Goal: Task Accomplishment & Management: Manage account settings

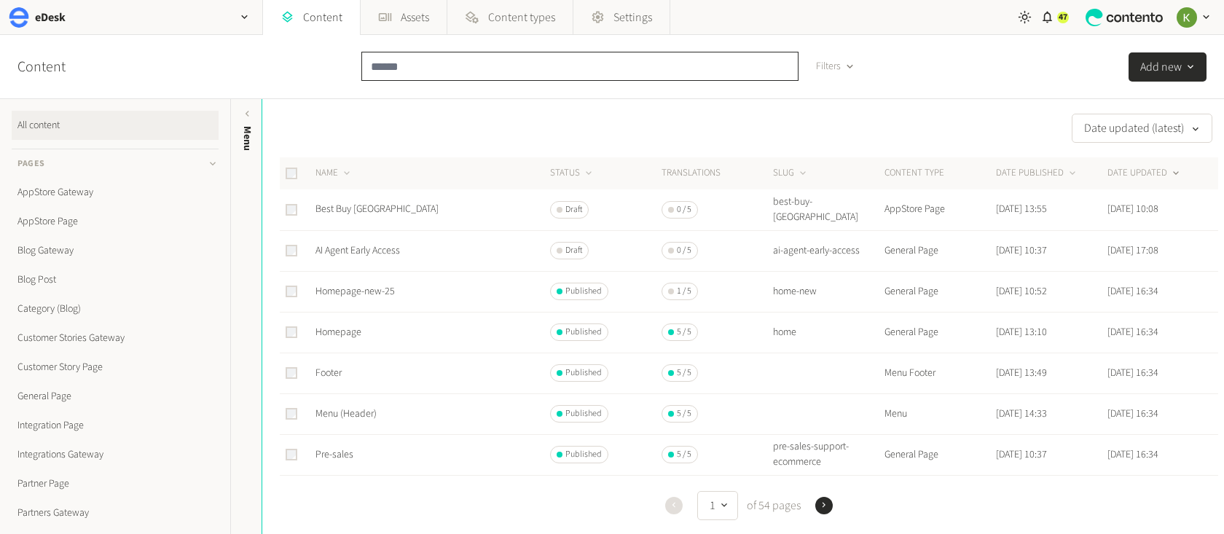
click at [532, 68] on input "text" at bounding box center [579, 66] width 437 height 29
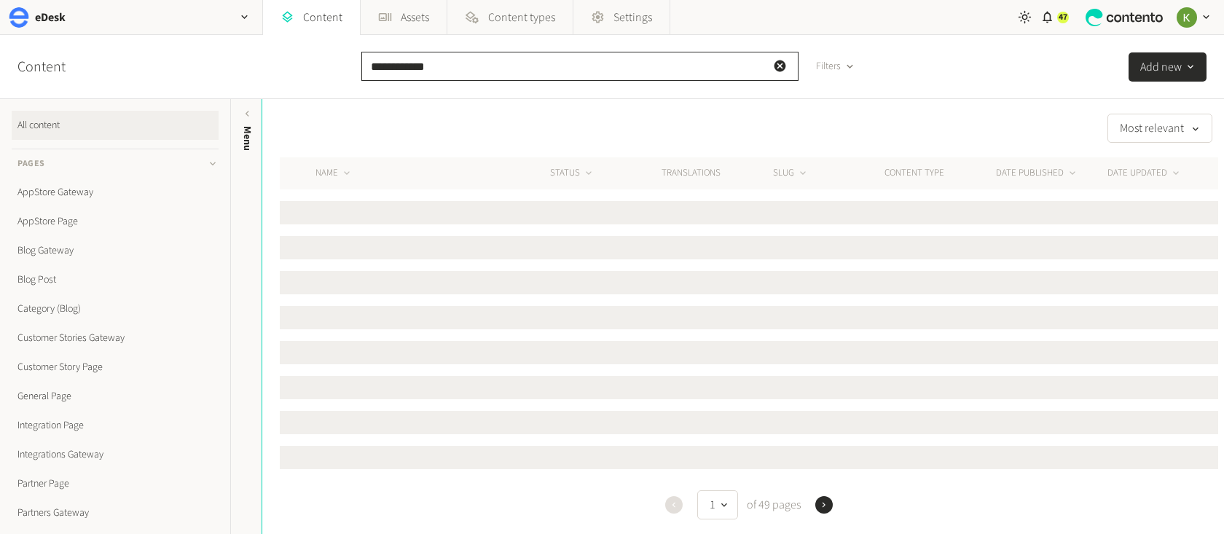
type input "**********"
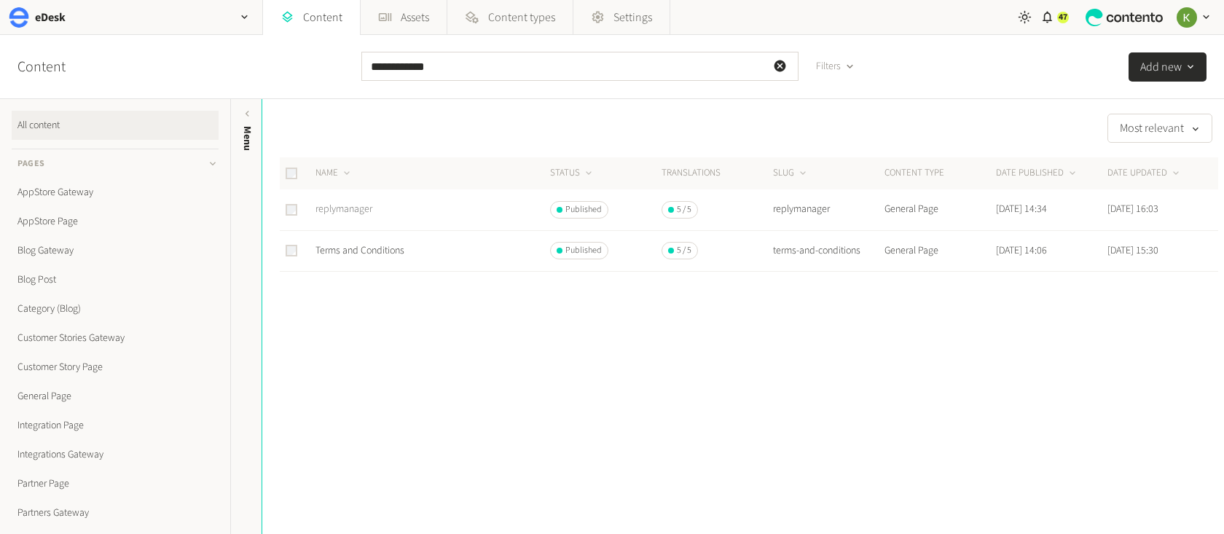
click at [345, 209] on link "replymanager" at bounding box center [343, 209] width 57 height 15
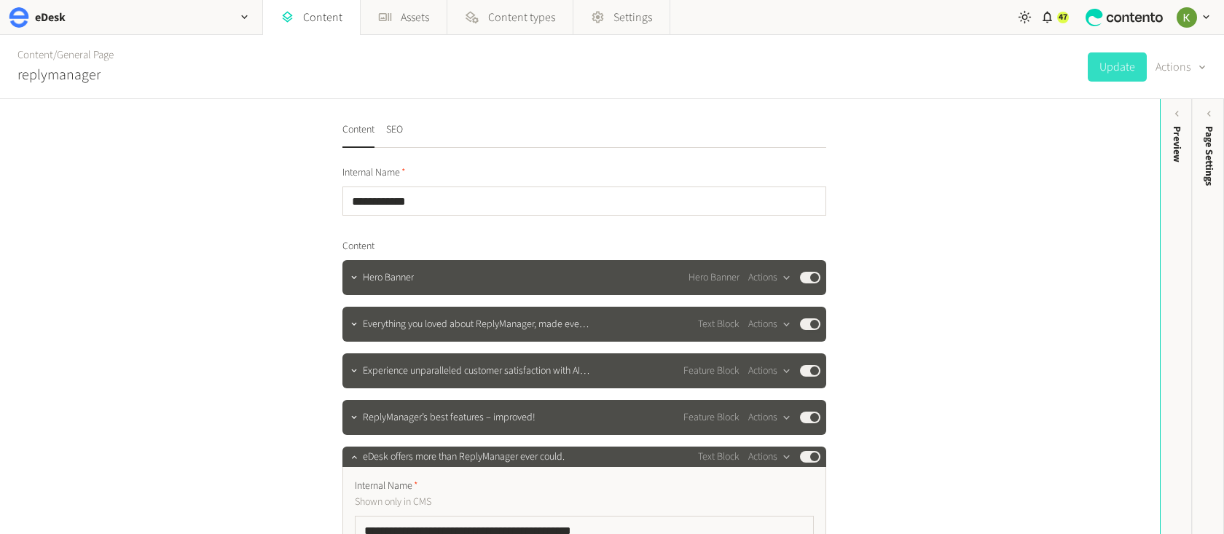
click at [1209, 157] on span "Page Settings" at bounding box center [1208, 156] width 15 height 60
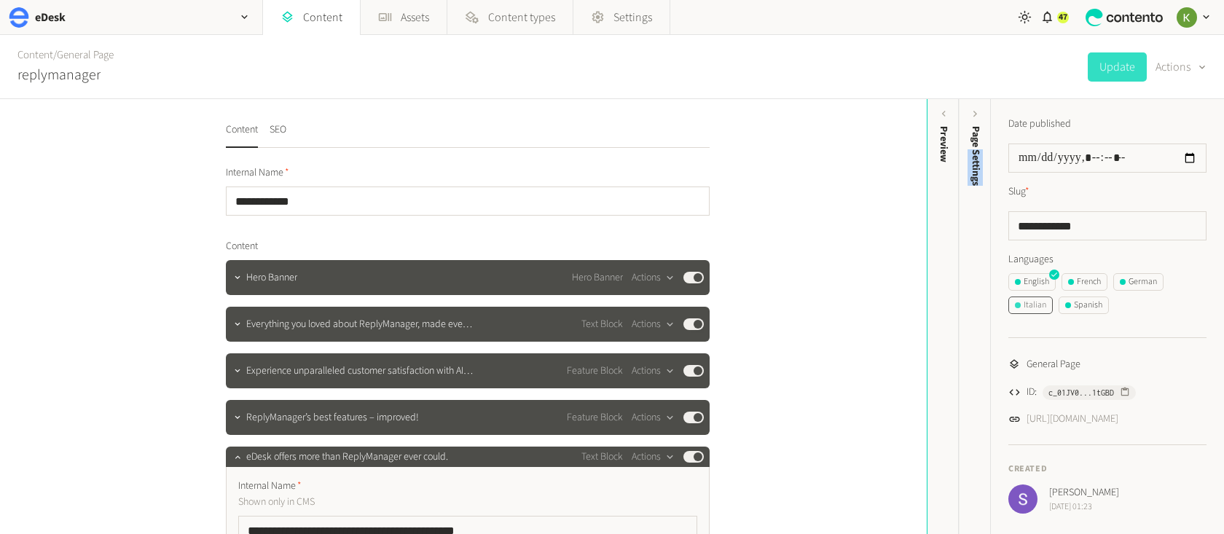
click at [1044, 305] on div "Italian" at bounding box center [1030, 305] width 31 height 13
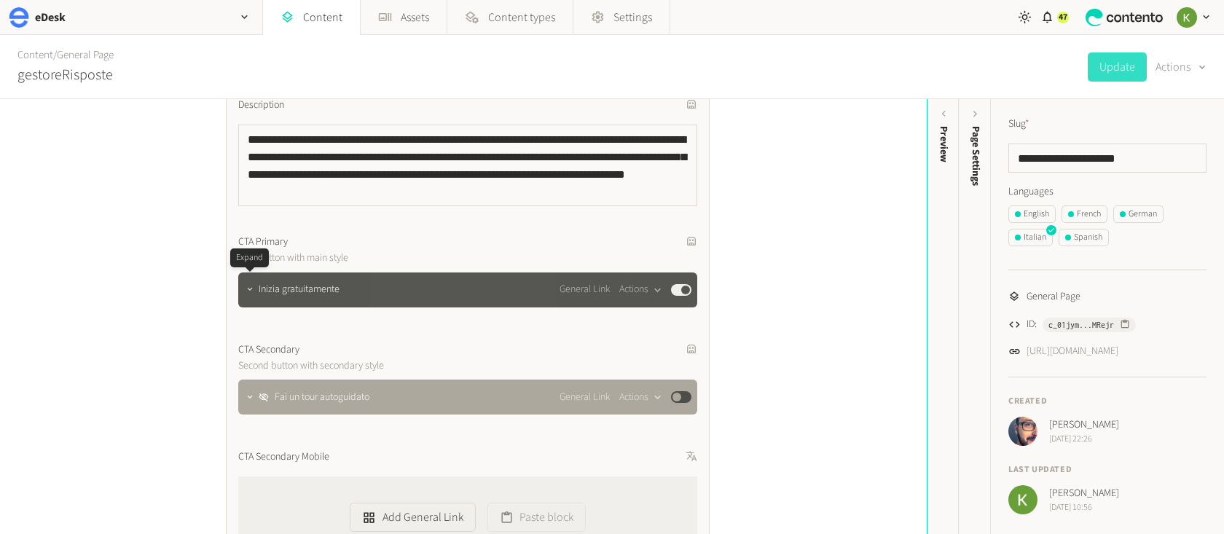
scroll to position [489, 0]
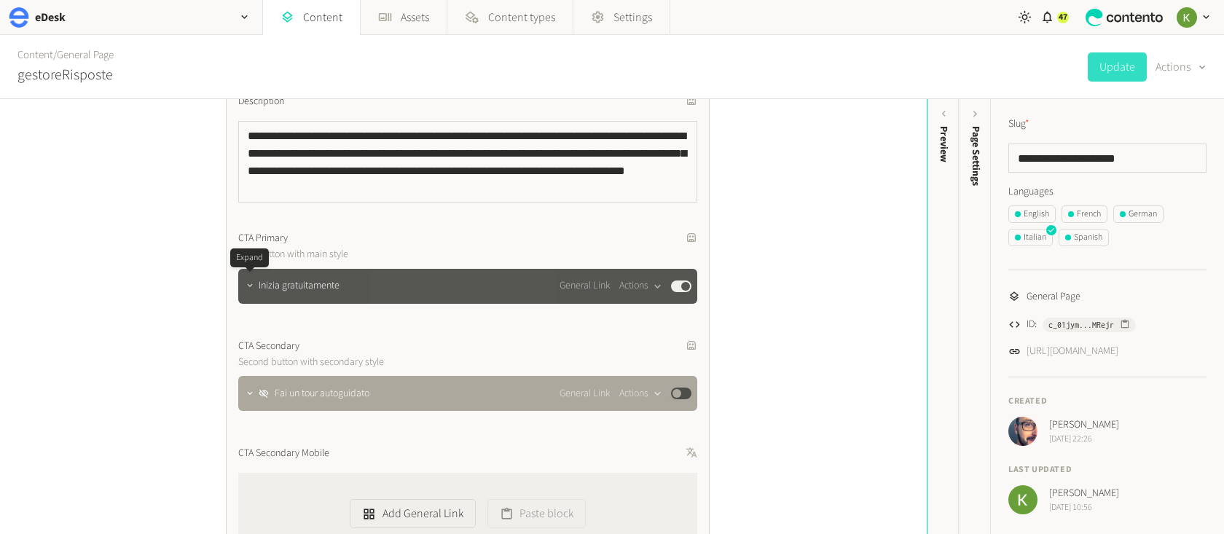
click at [250, 284] on icon "button" at bounding box center [250, 285] width 10 height 10
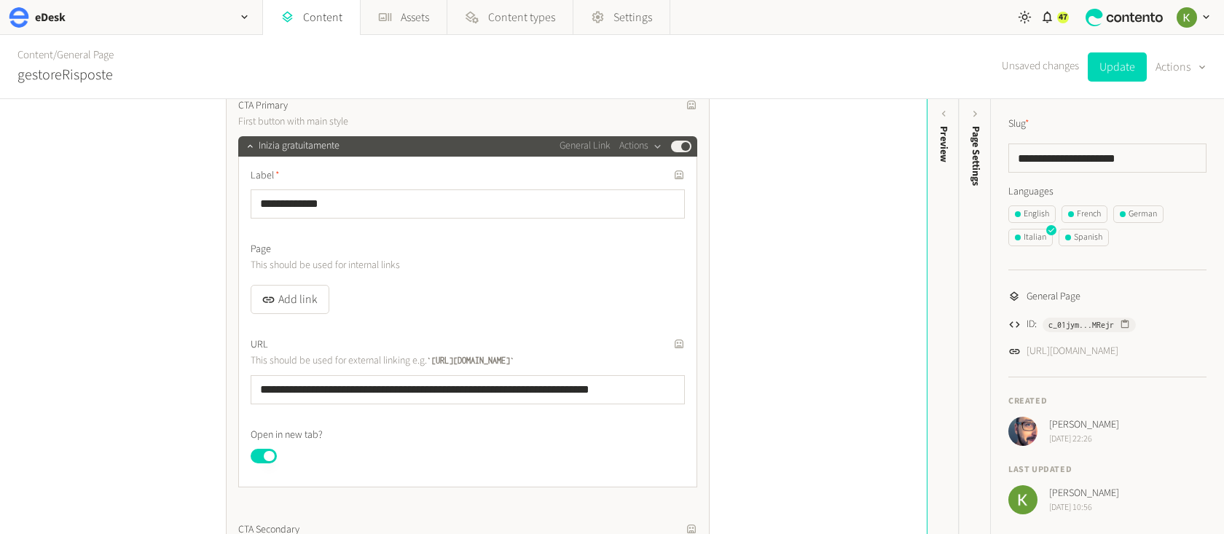
scroll to position [641, 0]
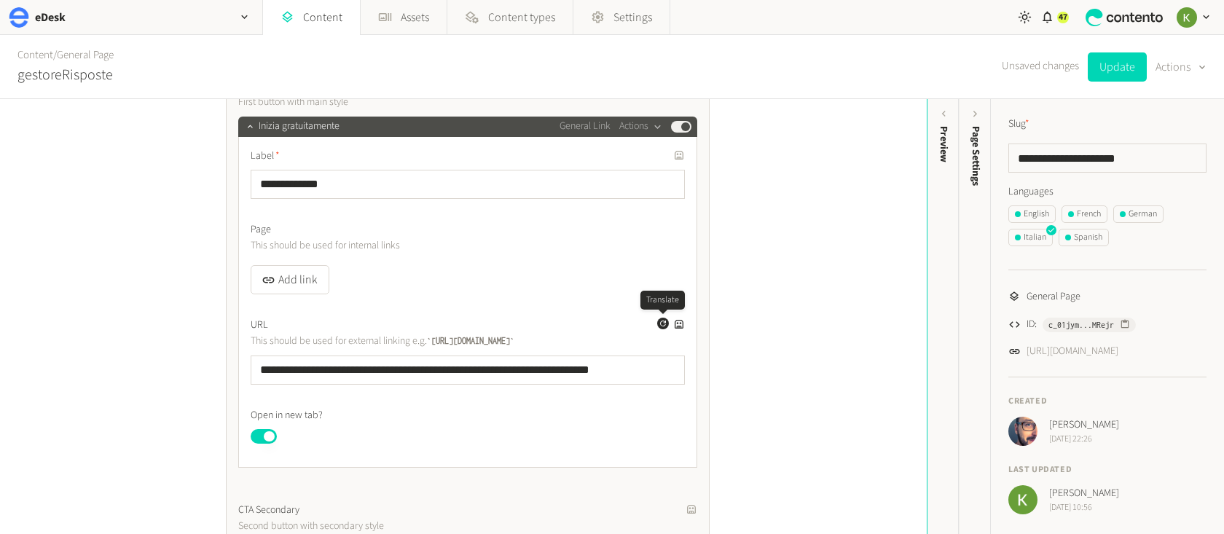
click at [661, 325] on icon "button" at bounding box center [662, 323] width 9 height 9
click at [1118, 70] on button "Update" at bounding box center [1116, 66] width 59 height 29
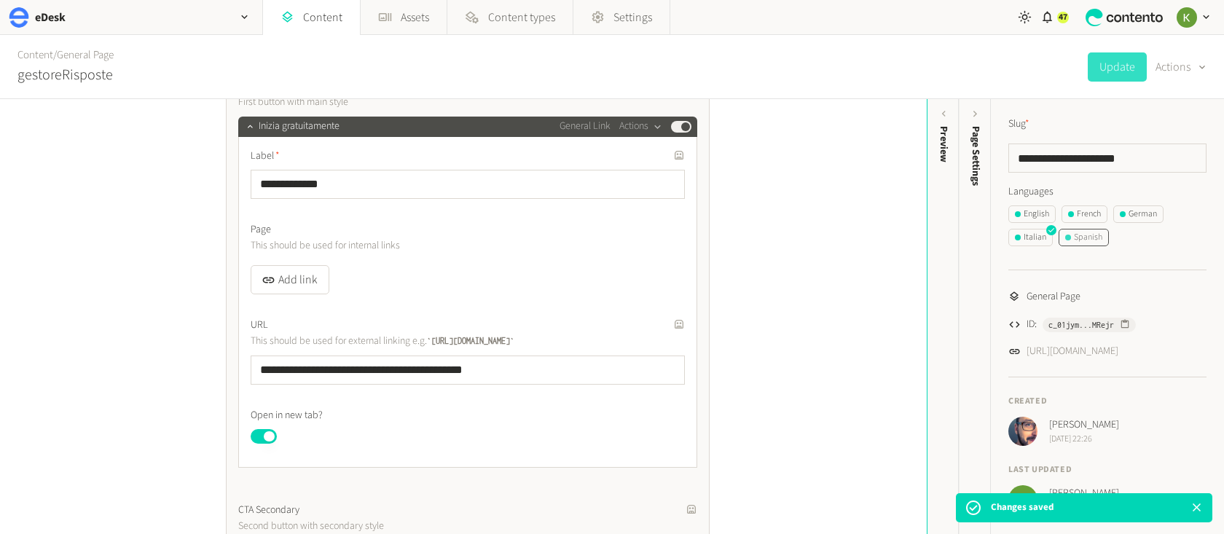
click at [1095, 240] on div "Spanish" at bounding box center [1083, 237] width 37 height 13
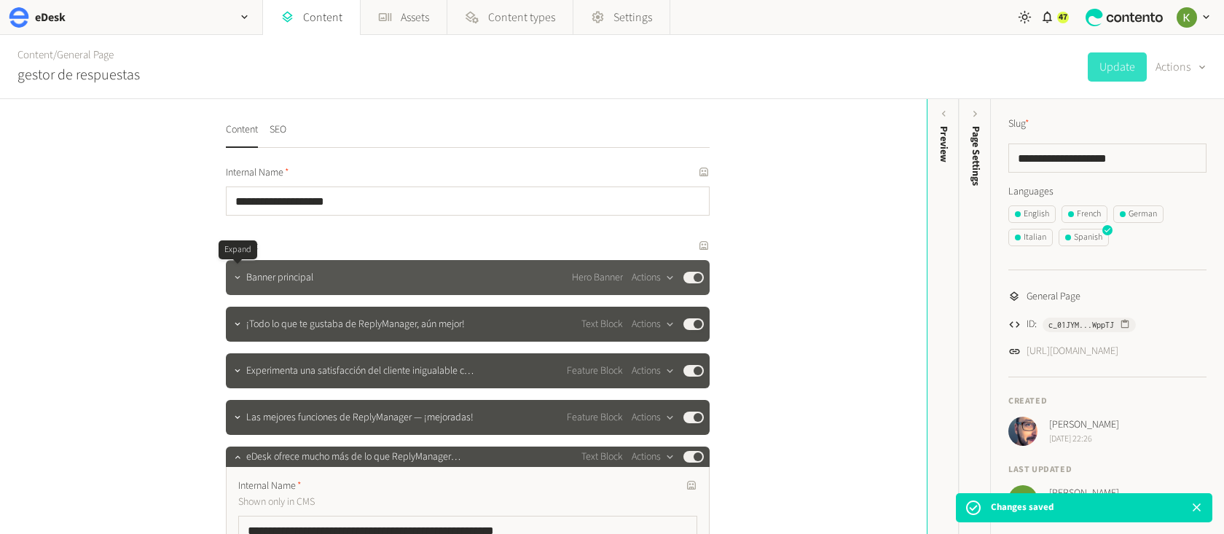
click at [240, 283] on button "button" at bounding box center [237, 275] width 17 height 17
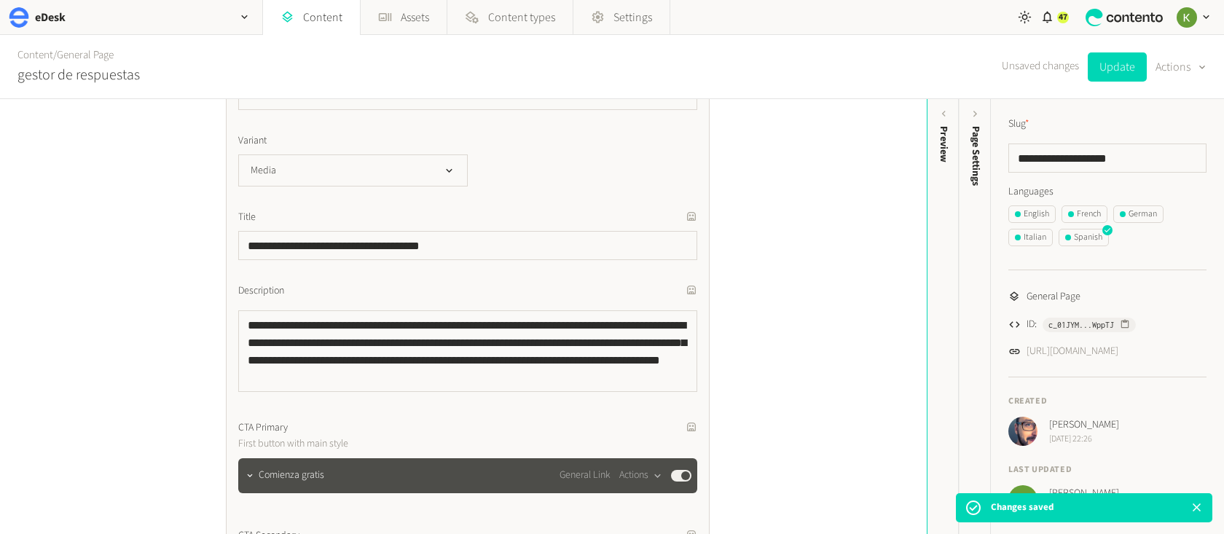
scroll to position [337, 0]
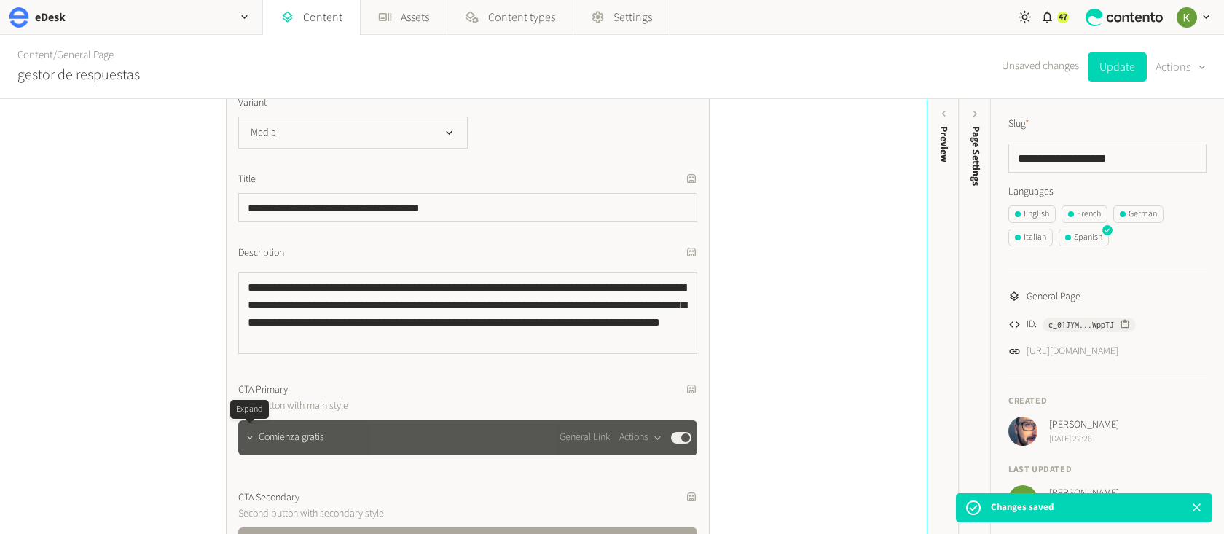
click at [253, 433] on icon "button" at bounding box center [250, 438] width 10 height 10
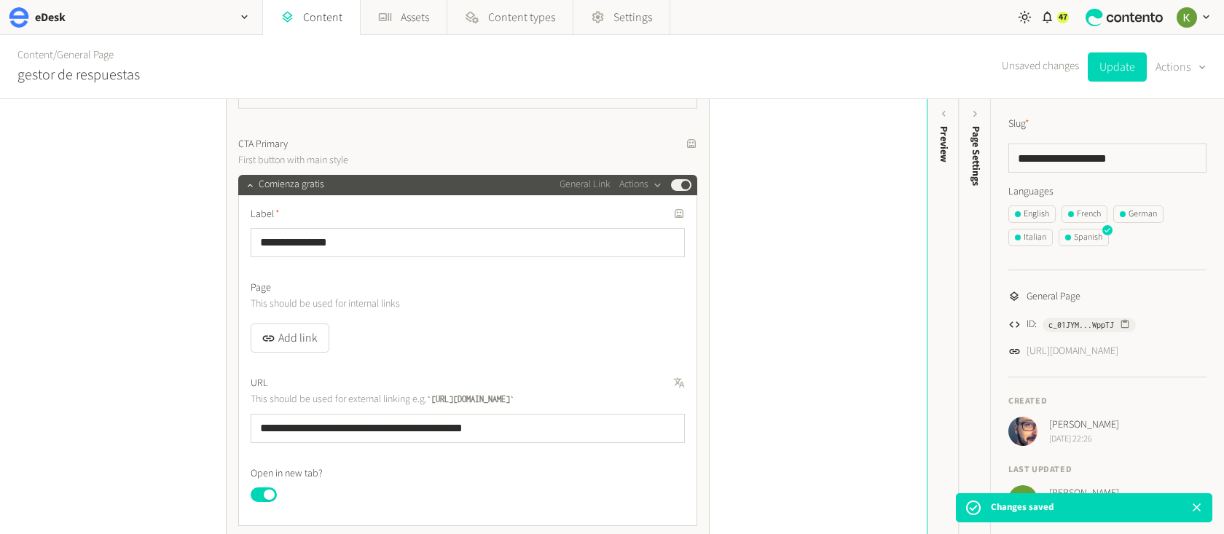
scroll to position [596, 0]
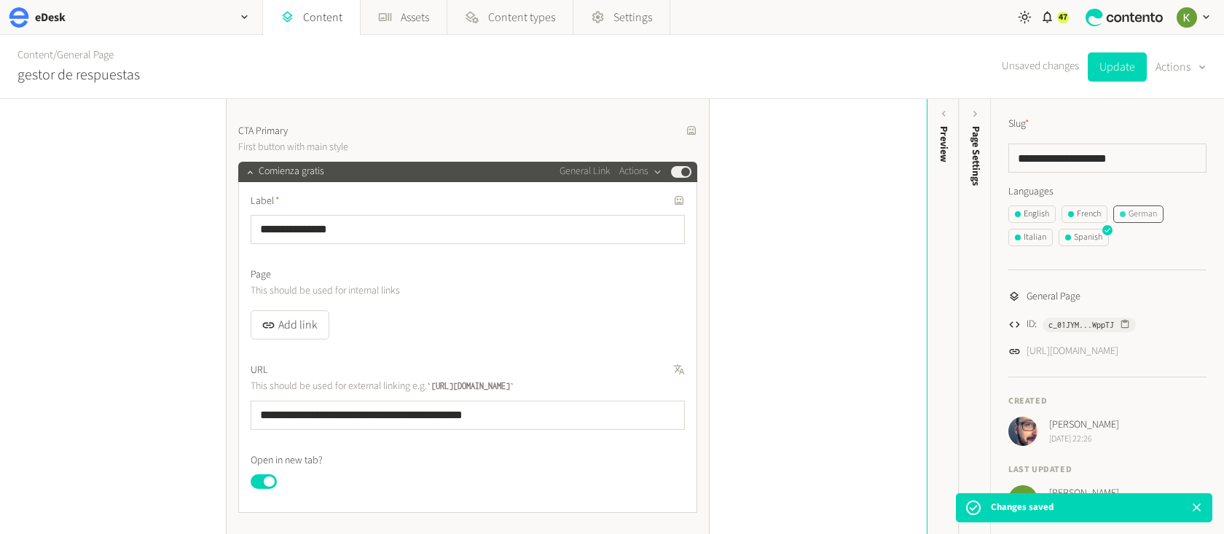
click at [1143, 213] on div "German" at bounding box center [1137, 214] width 37 height 13
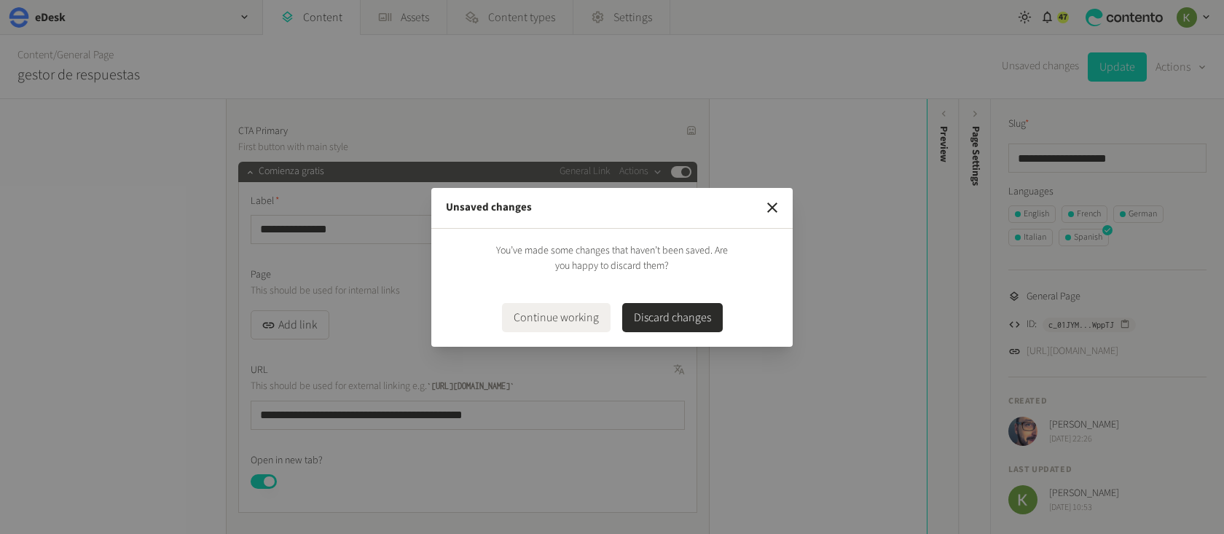
click at [680, 315] on button "Discard changes" at bounding box center [672, 317] width 101 height 29
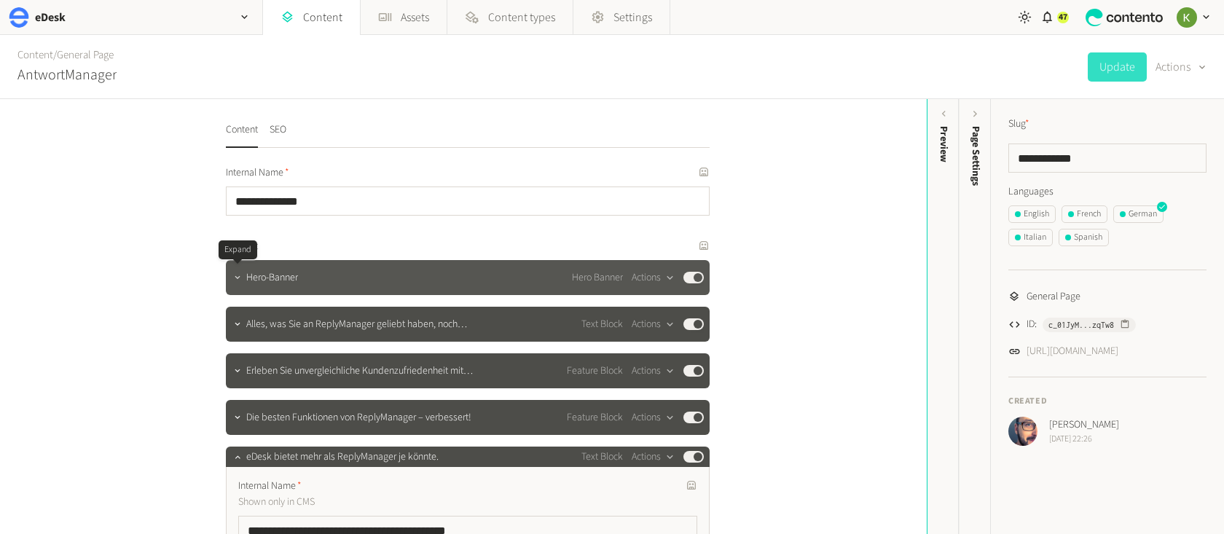
click at [237, 275] on icon "button" at bounding box center [237, 277] width 10 height 10
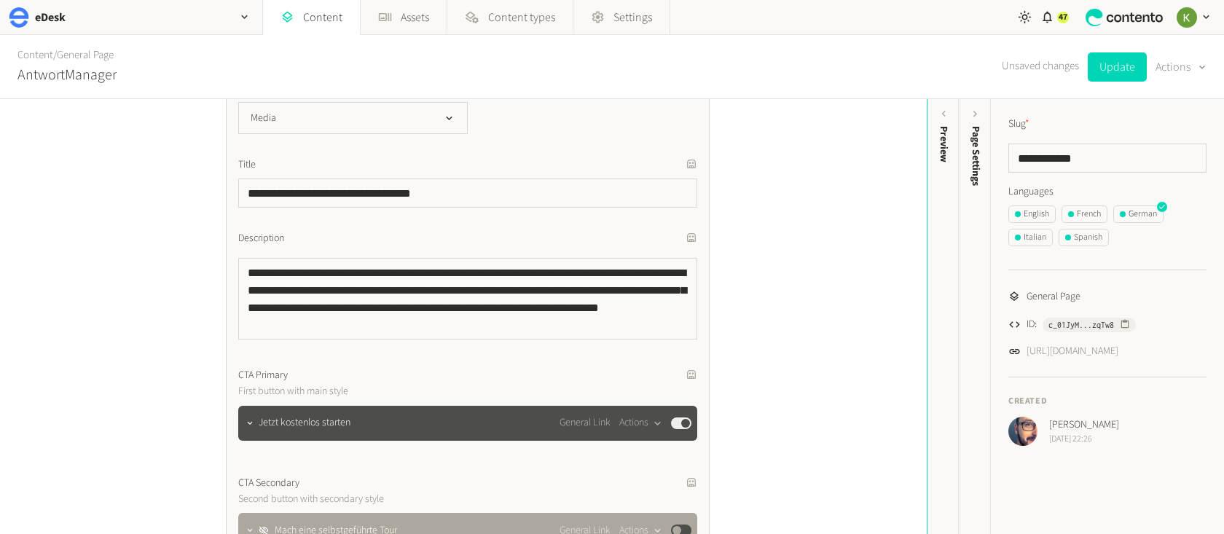
scroll to position [1, 0]
click at [246, 420] on icon "button" at bounding box center [250, 422] width 10 height 10
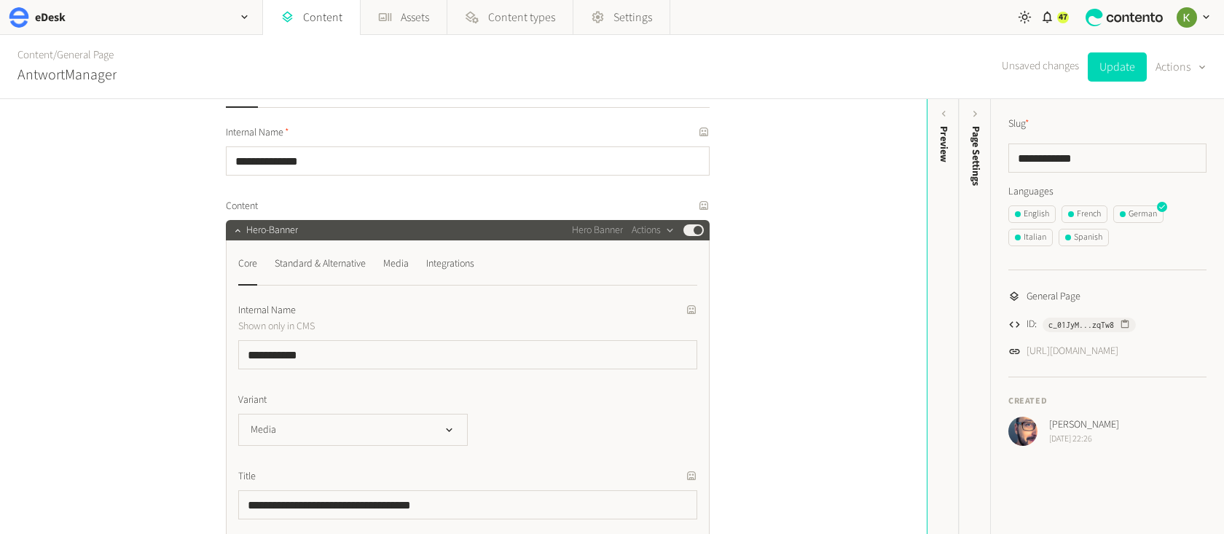
scroll to position [23, 0]
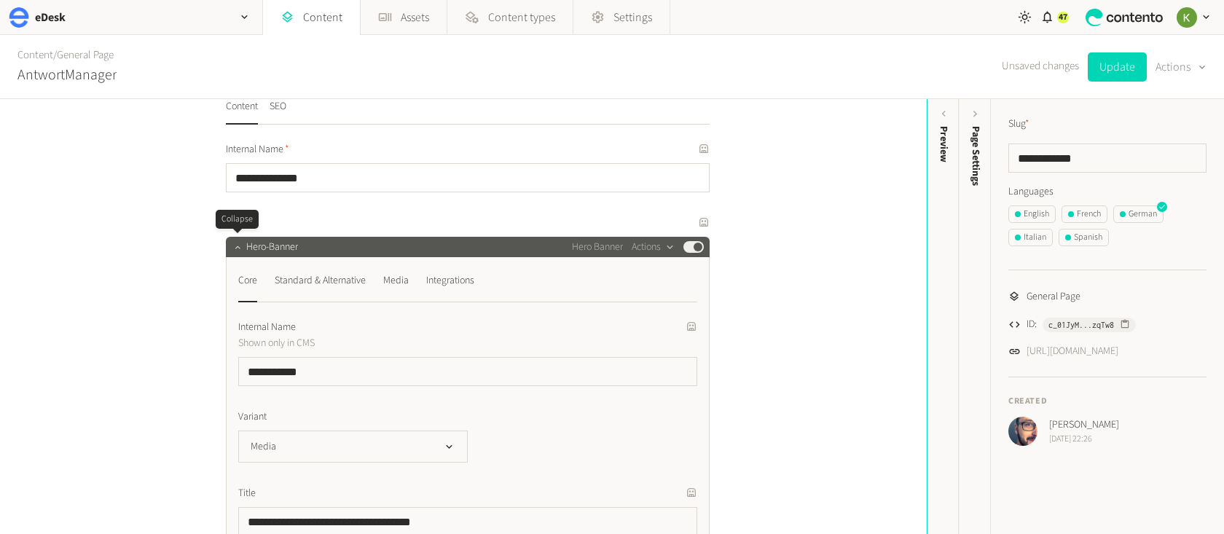
click at [237, 247] on icon "button" at bounding box center [237, 247] width 10 height 10
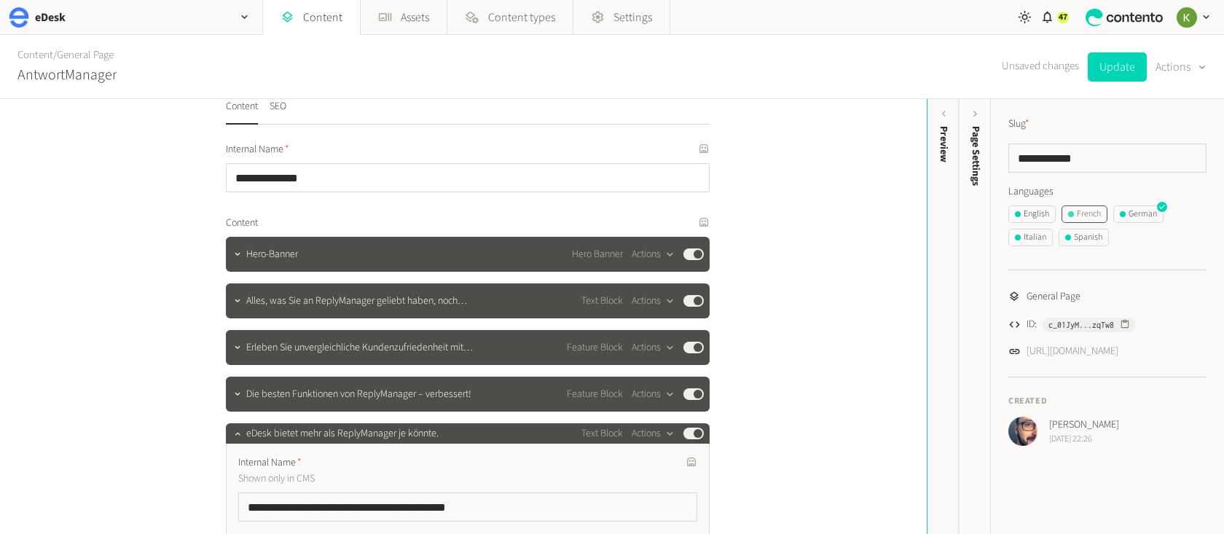
click at [1090, 213] on div "French" at bounding box center [1084, 214] width 33 height 13
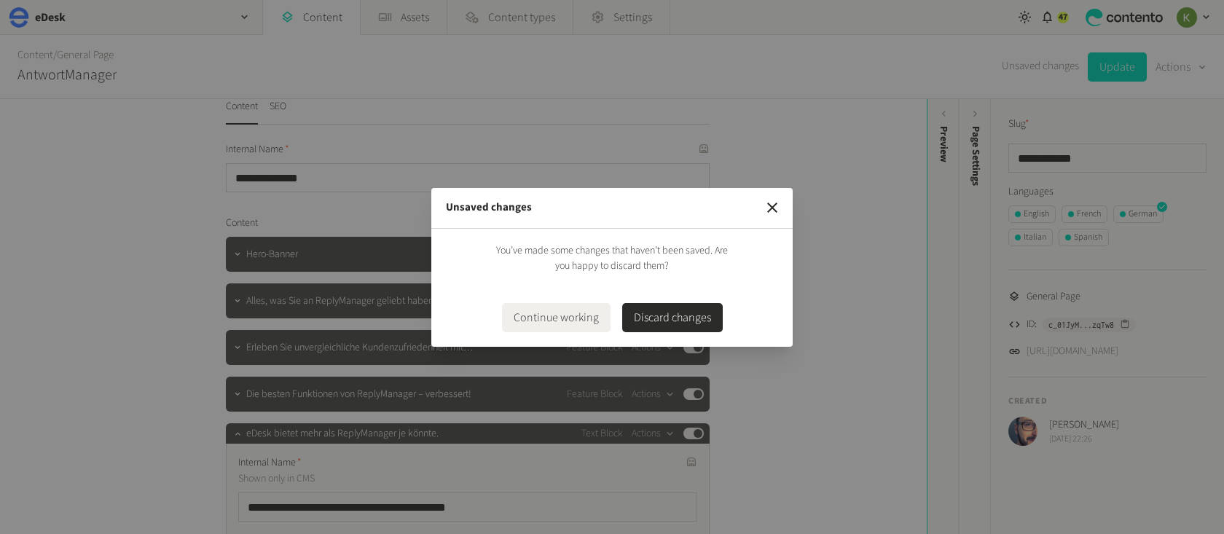
click at [685, 321] on button "Discard changes" at bounding box center [672, 317] width 101 height 29
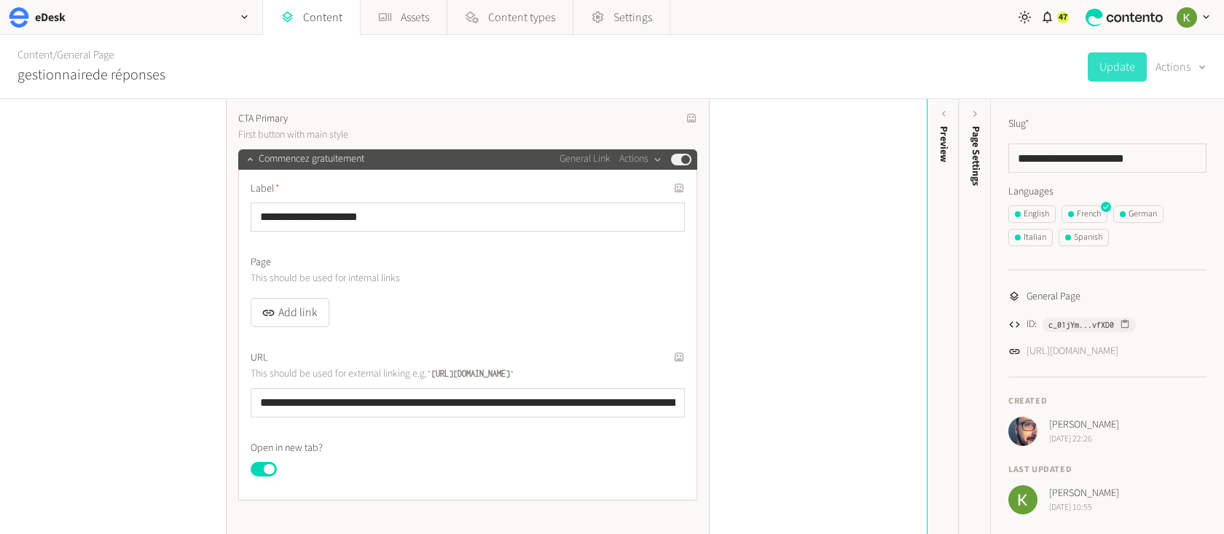
scroll to position [643, 0]
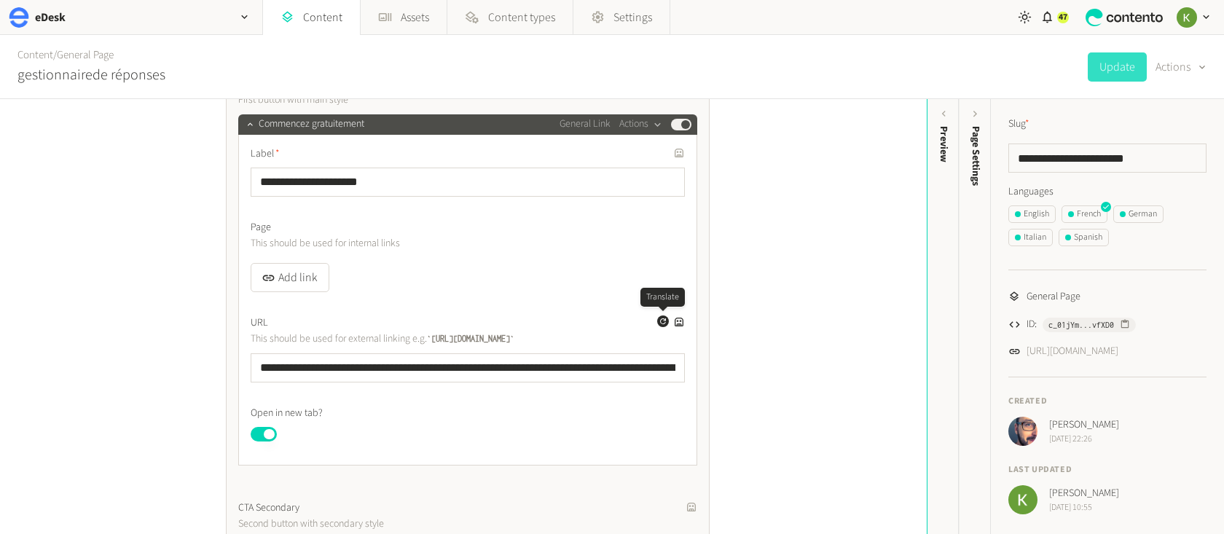
click at [659, 323] on icon "button" at bounding box center [662, 321] width 9 height 9
click at [1106, 77] on button "Update" at bounding box center [1116, 66] width 59 height 29
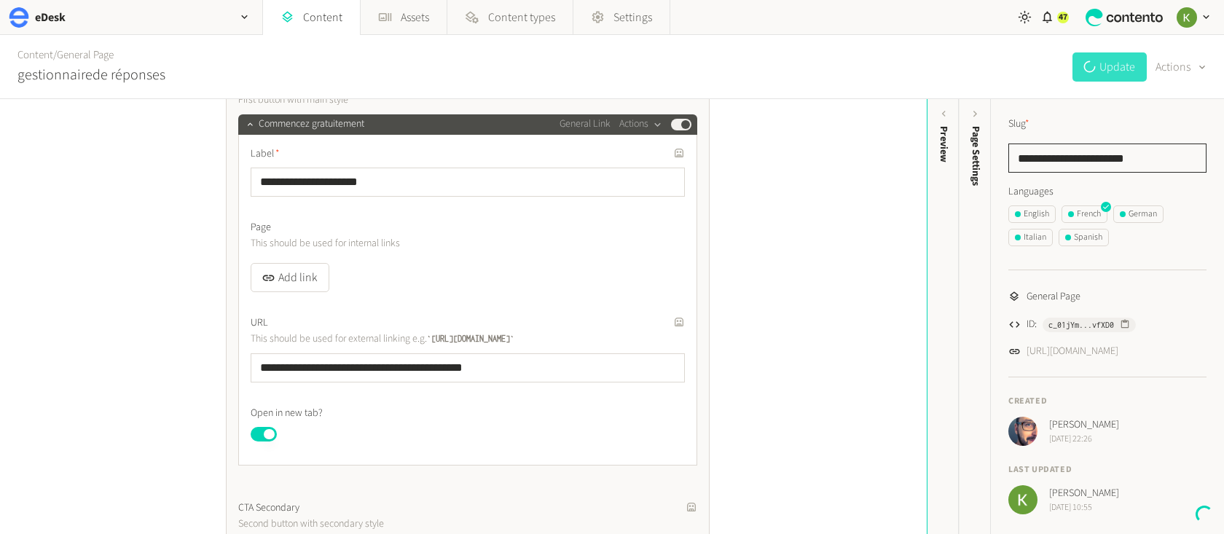
drag, startPoint x: 1154, startPoint y: 163, endPoint x: 993, endPoint y: 159, distance: 161.0
click at [993, 159] on div "**********" at bounding box center [1107, 315] width 233 height 433
click at [82, 76] on h2 "gestionnairede réponses" at bounding box center [91, 75] width 148 height 22
copy h2 "gestionnairede"
